Goal: Information Seeking & Learning: Learn about a topic

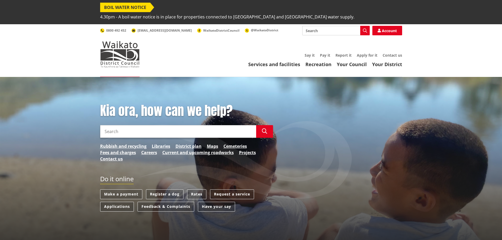
click at [126, 125] on input "Search" at bounding box center [178, 131] width 156 height 13
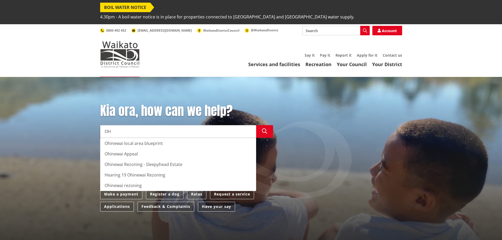
type input "O"
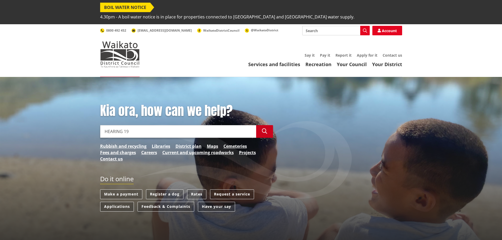
type input "HEARING 19"
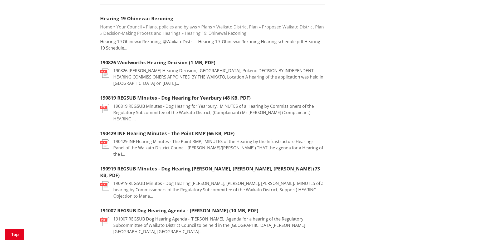
scroll to position [26, 0]
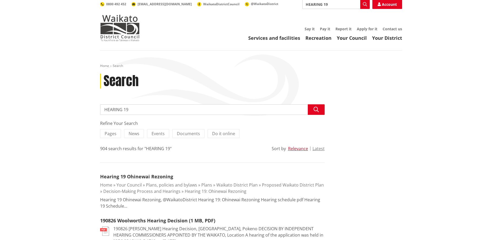
click at [133, 104] on input "HEARING 19" at bounding box center [212, 109] width 224 height 11
type input "H"
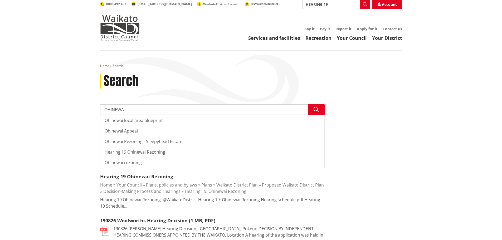
type input "OHINEWAI"
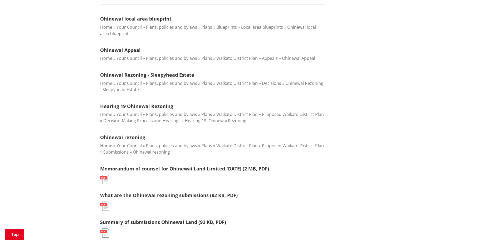
scroll to position [184, 0]
click at [146, 71] on link "Ohinewai Rezoning - Sleepyhead Estate" at bounding box center [147, 74] width 94 height 6
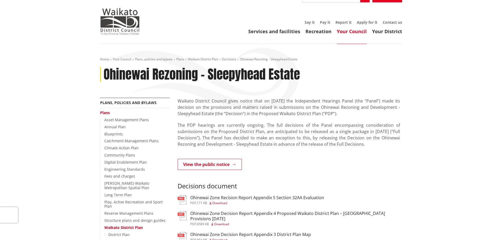
scroll to position [79, 0]
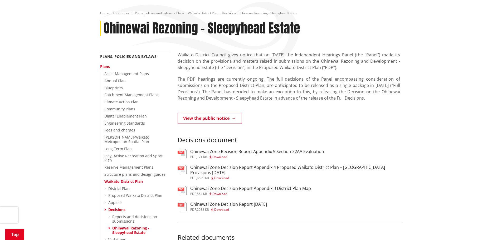
click at [222, 207] on span "Download" at bounding box center [221, 209] width 15 height 4
click at [220, 155] on span "Download" at bounding box center [219, 157] width 15 height 4
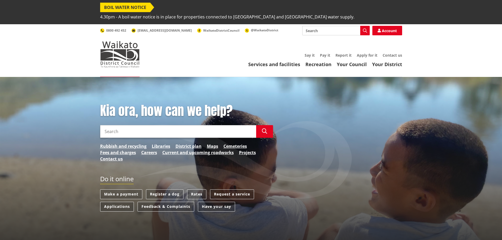
click at [156, 125] on input "Search" at bounding box center [178, 131] width 156 height 13
type input "OHINEWAI"
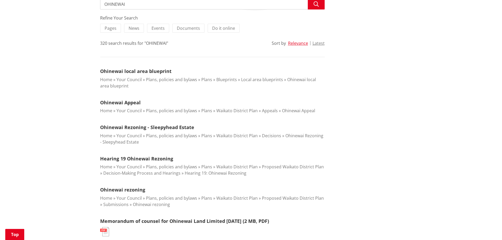
scroll to position [158, 0]
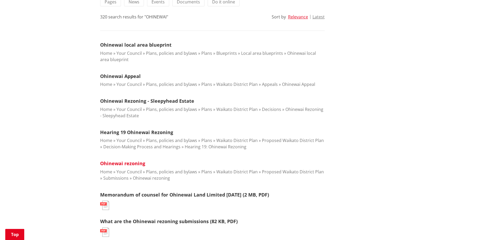
click at [128, 160] on link "Ohinewai rezoning" at bounding box center [122, 163] width 45 height 6
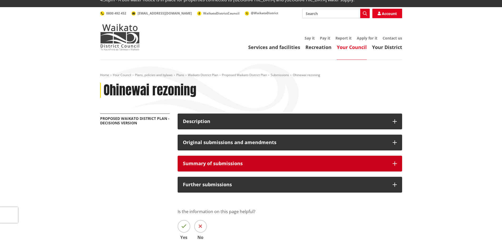
scroll to position [26, 0]
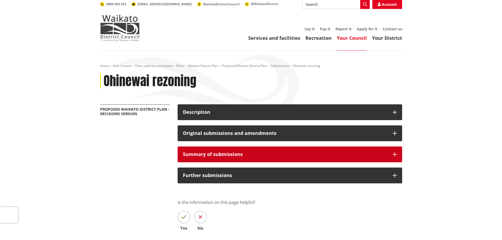
click at [224, 152] on h3 "Summary of submissions" at bounding box center [285, 154] width 204 height 5
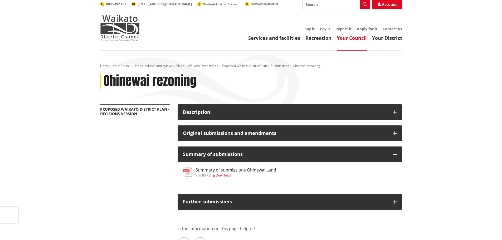
click at [225, 173] on span "Download" at bounding box center [223, 175] width 15 height 4
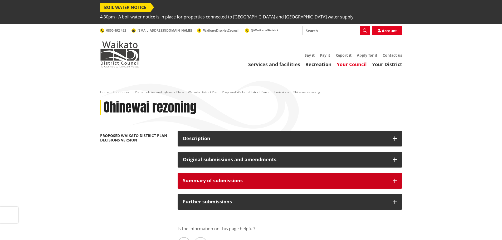
scroll to position [26, 0]
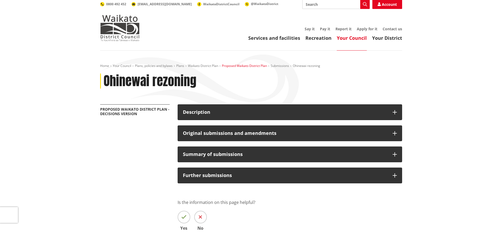
click at [244, 63] on link "Proposed Waikato District Plan" at bounding box center [244, 65] width 45 height 4
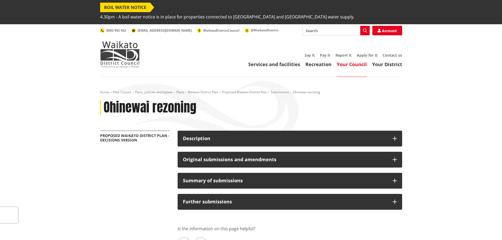
scroll to position [26, 0]
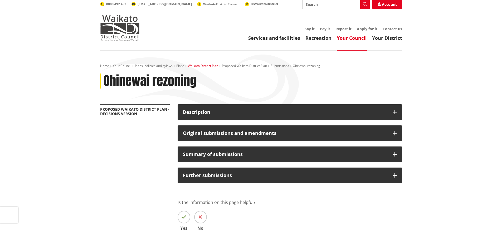
click at [200, 63] on link "Waikato District Plan" at bounding box center [203, 65] width 30 height 4
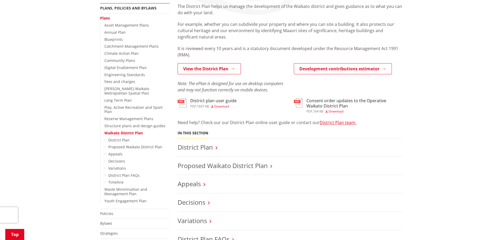
scroll to position [132, 0]
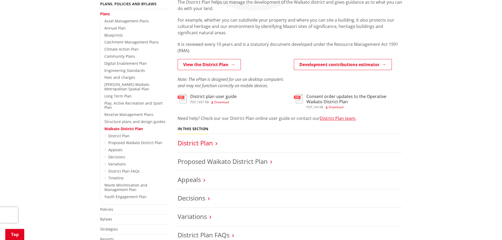
click at [198, 139] on link "District Plan" at bounding box center [194, 143] width 35 height 9
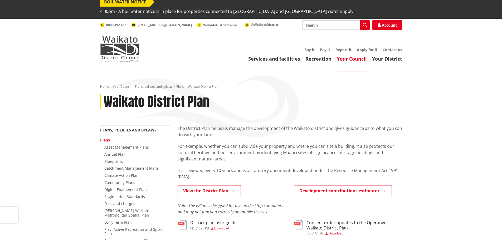
scroll to position [0, 0]
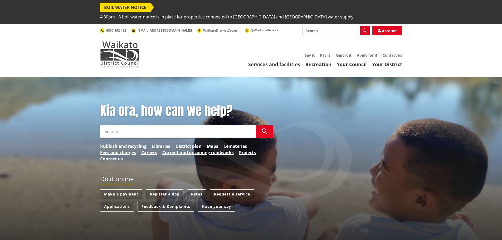
click at [130, 125] on input "Search" at bounding box center [178, 131] width 156 height 13
click at [196, 143] on link "District plan" at bounding box center [188, 146] width 26 height 6
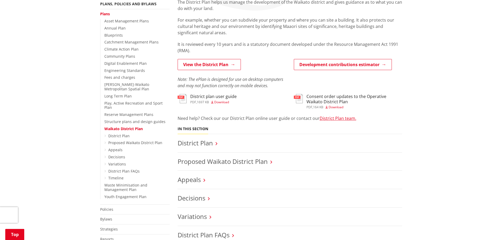
scroll to position [158, 0]
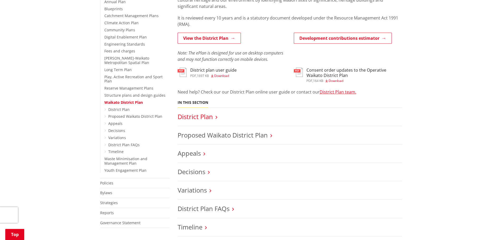
click at [194, 112] on link "District Plan" at bounding box center [194, 116] width 35 height 9
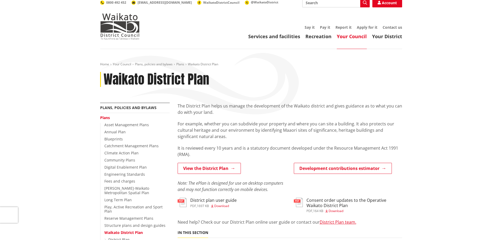
scroll to position [105, 0]
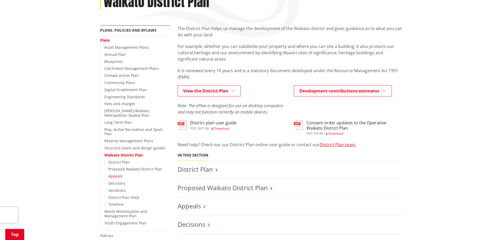
click at [119, 174] on link "Appeals" at bounding box center [115, 176] width 14 height 5
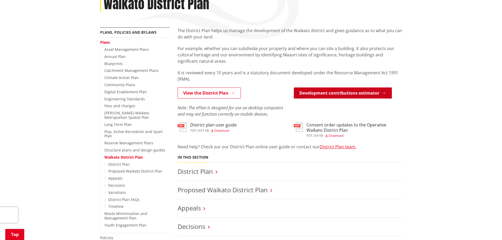
scroll to position [105, 0]
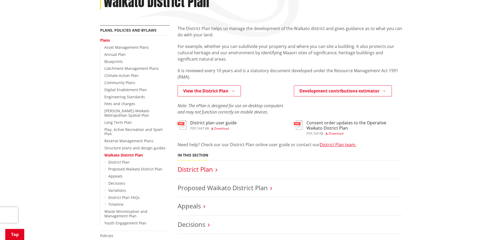
click at [193, 165] on link "District Plan" at bounding box center [194, 169] width 35 height 9
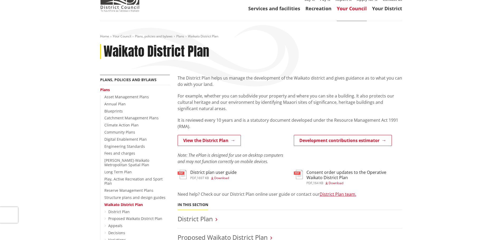
scroll to position [132, 0]
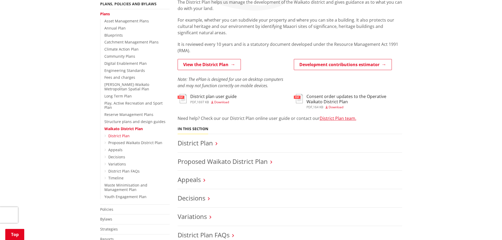
click at [119, 133] on link "District Plan" at bounding box center [118, 135] width 21 height 5
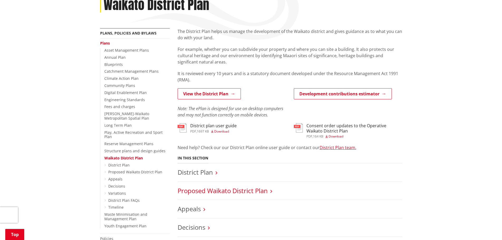
scroll to position [79, 0]
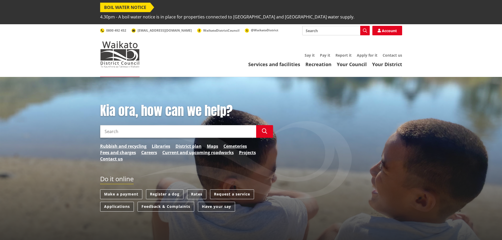
click at [167, 125] on input "Search" at bounding box center [178, 131] width 156 height 13
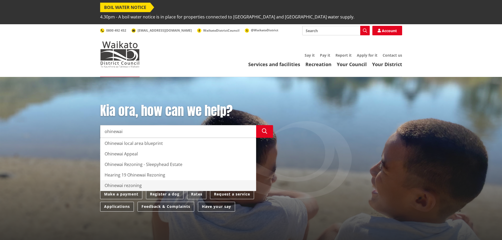
click at [131, 180] on div "Ohinewai rezoning" at bounding box center [177, 185] width 155 height 11
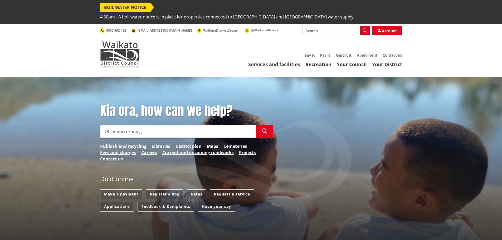
type input "Ohinewai rezoning"
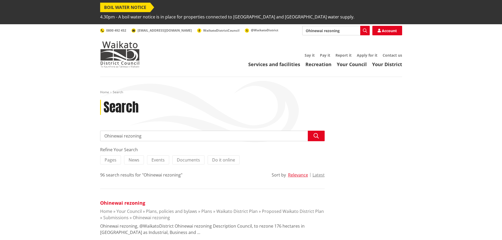
click at [120, 200] on link "Ohinewai rezoning" at bounding box center [122, 203] width 45 height 6
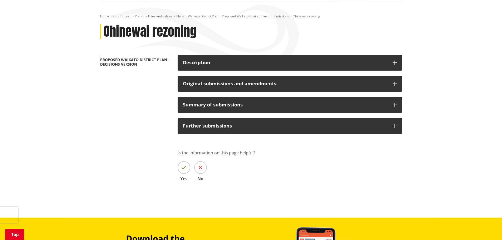
scroll to position [79, 0]
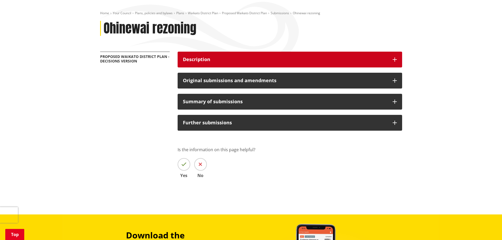
click at [393, 57] on icon "button" at bounding box center [394, 59] width 4 height 4
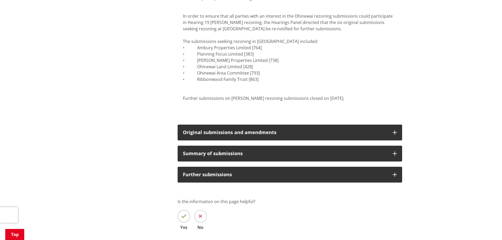
scroll to position [290, 0]
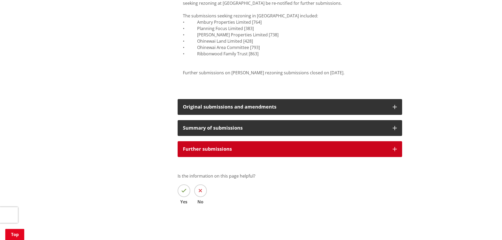
click at [396, 141] on button "Further submissions" at bounding box center [289, 149] width 224 height 16
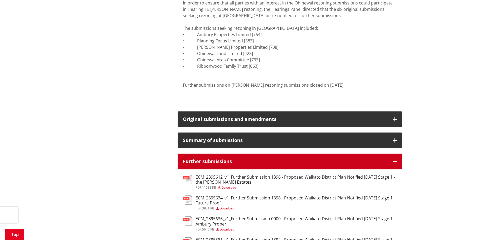
scroll to position [263, 0]
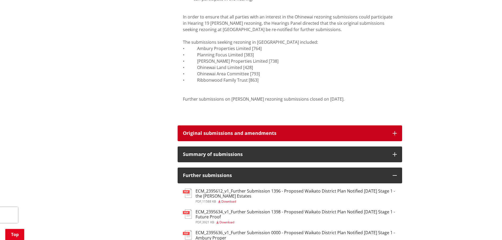
click at [396, 131] on icon "button" at bounding box center [394, 133] width 4 height 4
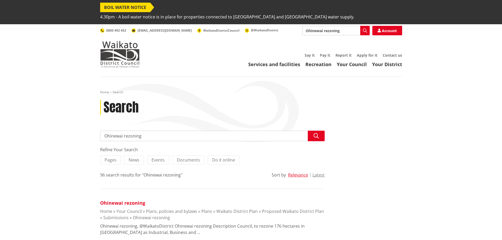
click at [128, 200] on link "Ohinewai rezoning" at bounding box center [122, 203] width 45 height 6
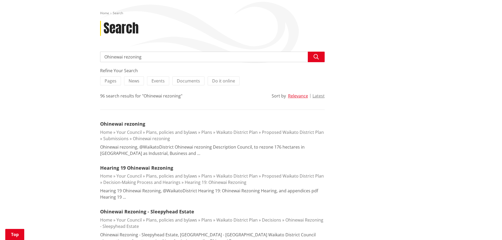
scroll to position [105, 0]
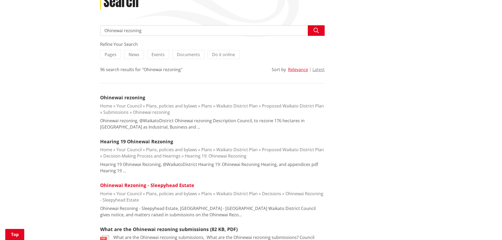
click at [166, 182] on link "Ohinewai Rezoning - Sleepyhead Estate" at bounding box center [147, 185] width 94 height 6
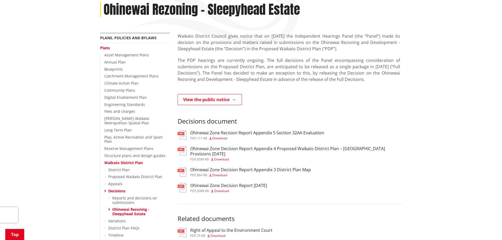
scroll to position [132, 0]
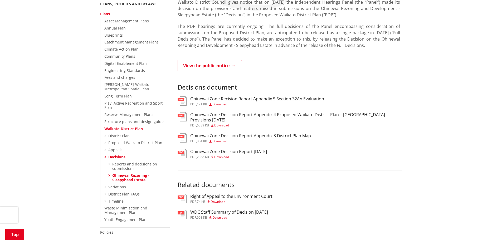
click at [224, 149] on h3 "Ohinewai Zone Decision Report [DATE]" at bounding box center [228, 151] width 77 height 5
click at [228, 133] on h3 "Ohinewai Zone Decision Report Appendix 3 District Plan Map" at bounding box center [250, 135] width 121 height 5
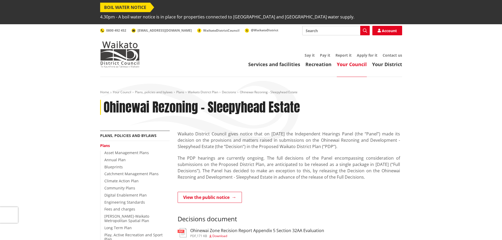
scroll to position [132, 0]
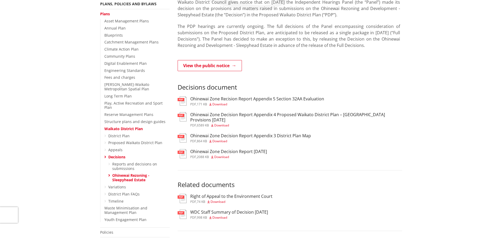
click at [224, 102] on span "Download" at bounding box center [219, 104] width 15 height 4
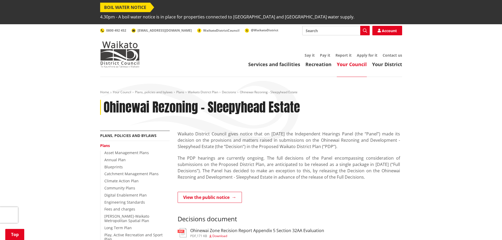
scroll to position [132, 0]
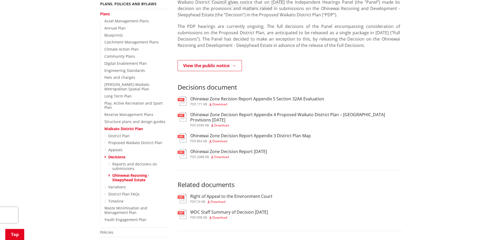
click at [211, 112] on h3 "Ohinewai Zone Decision Report Appendix 4 Proposed Waikato District Plan – [GEOG…" at bounding box center [296, 117] width 212 height 10
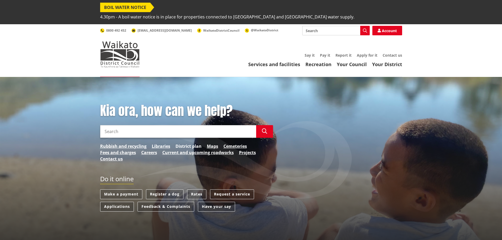
click at [186, 143] on link "District plan" at bounding box center [188, 146] width 26 height 6
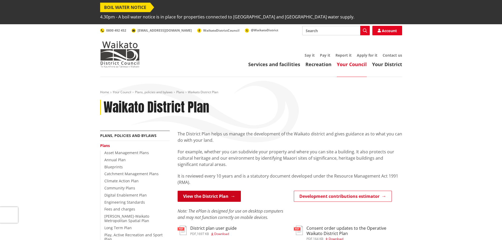
click at [221, 191] on link "View the District Plan" at bounding box center [208, 196] width 63 height 11
